Goal: Check status: Check status

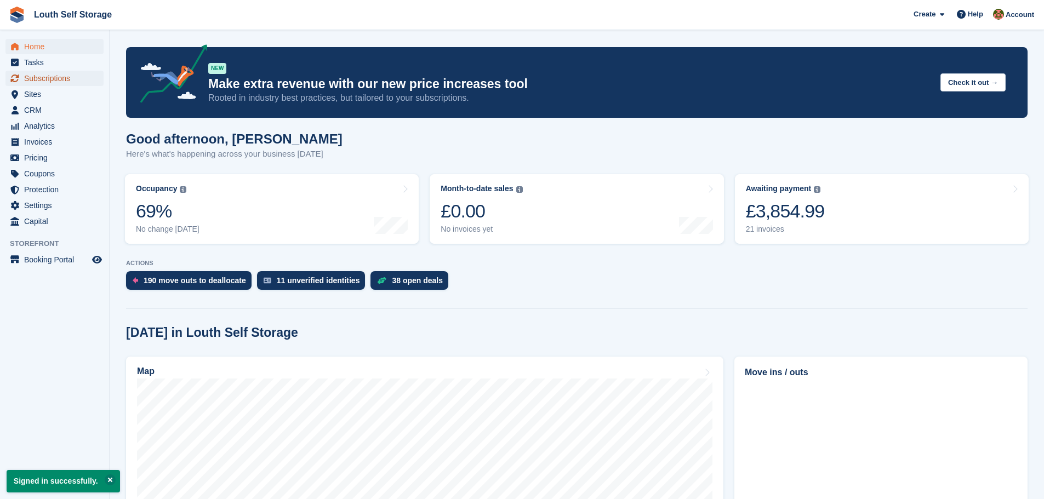
click at [55, 77] on span "Subscriptions" at bounding box center [57, 78] width 66 height 15
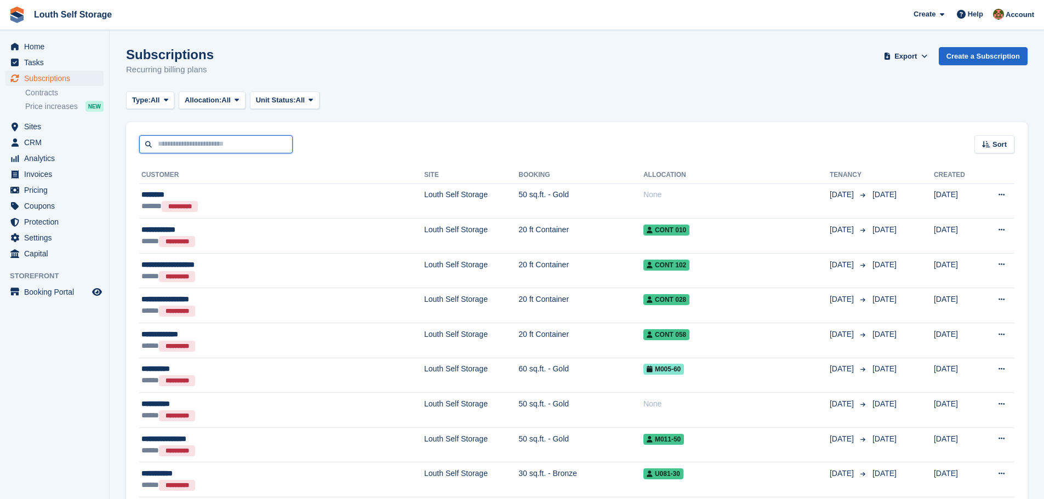
click at [256, 147] on input "text" at bounding box center [215, 144] width 153 height 18
type input "****"
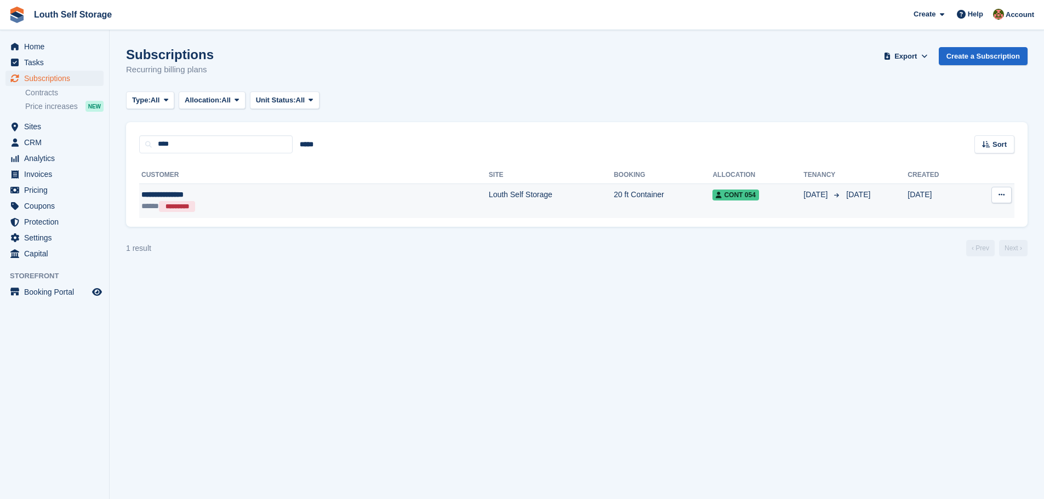
click at [614, 208] on td "20 ft Container" at bounding box center [663, 201] width 99 height 35
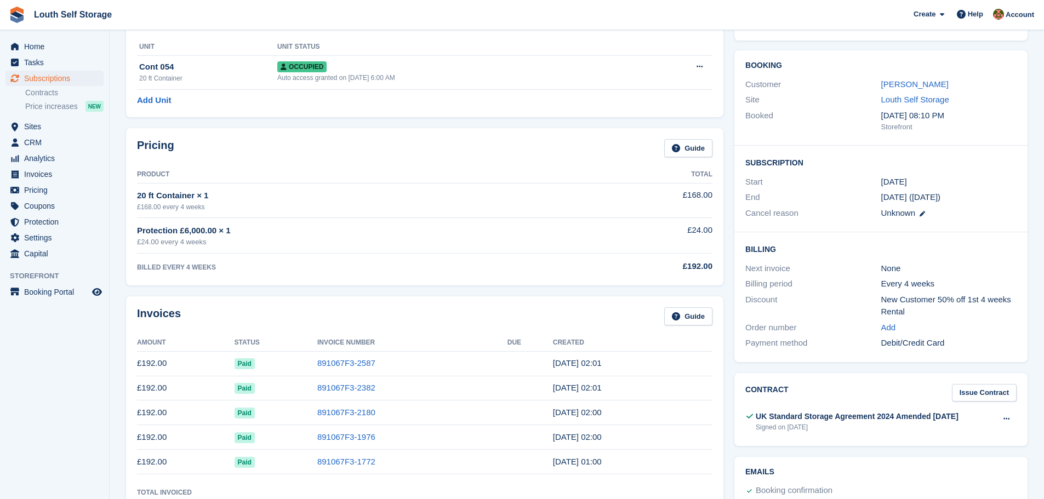
scroll to position [55, 0]
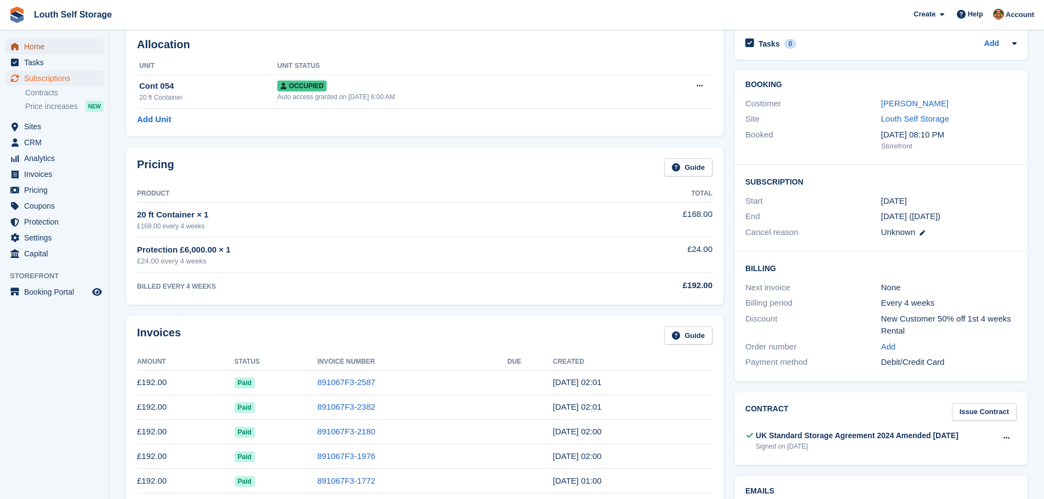
click at [44, 46] on span "Home" at bounding box center [57, 46] width 66 height 15
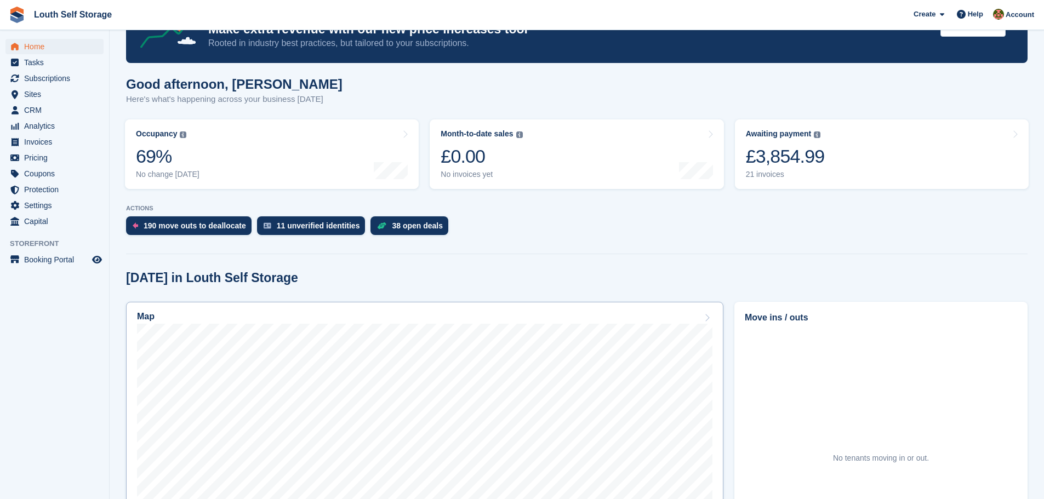
scroll to position [110, 0]
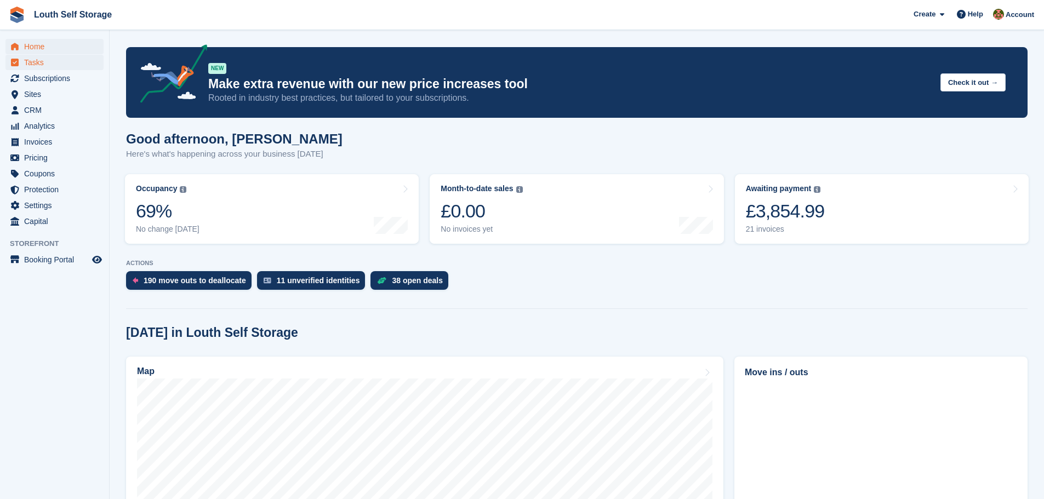
scroll to position [110, 0]
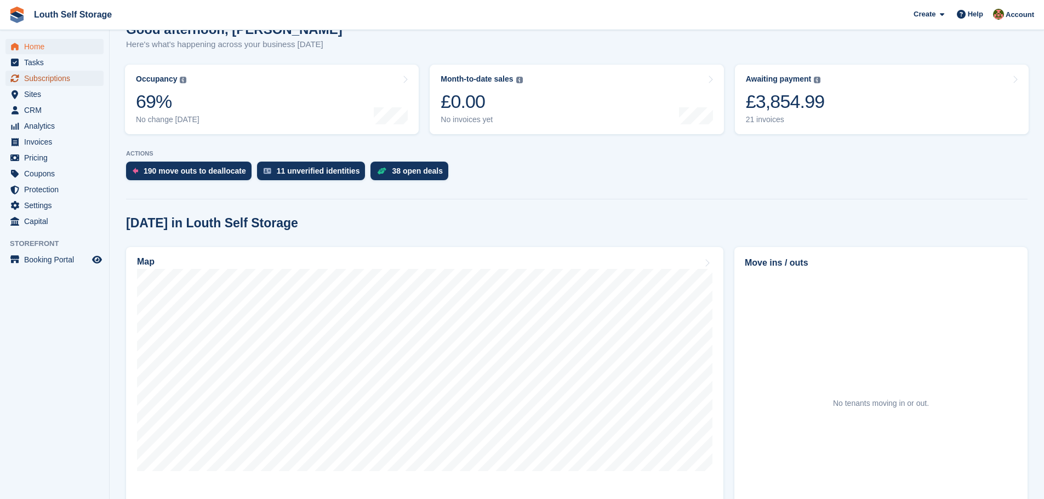
click at [55, 81] on span "Subscriptions" at bounding box center [57, 78] width 66 height 15
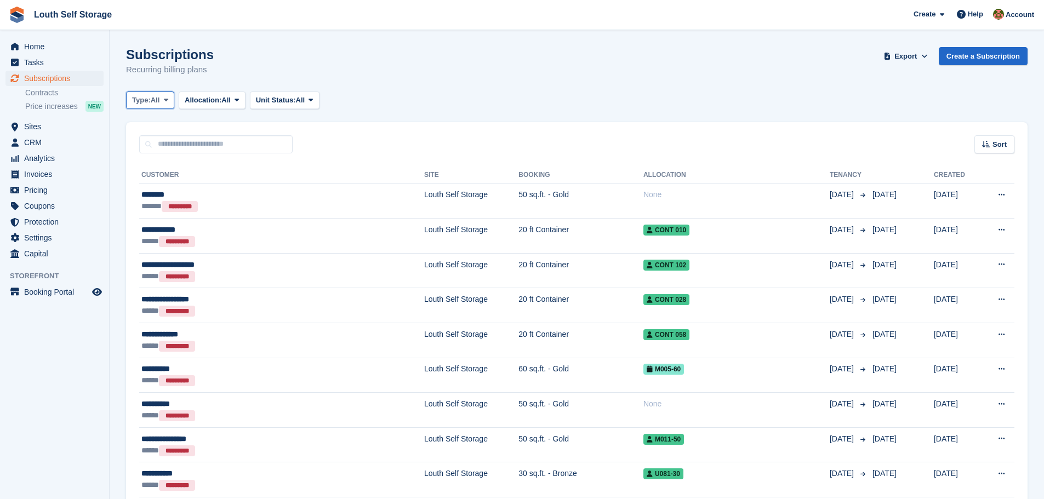
click at [167, 102] on icon at bounding box center [166, 99] width 4 height 7
click at [167, 103] on icon at bounding box center [166, 99] width 4 height 7
